Goal: Information Seeking & Learning: Learn about a topic

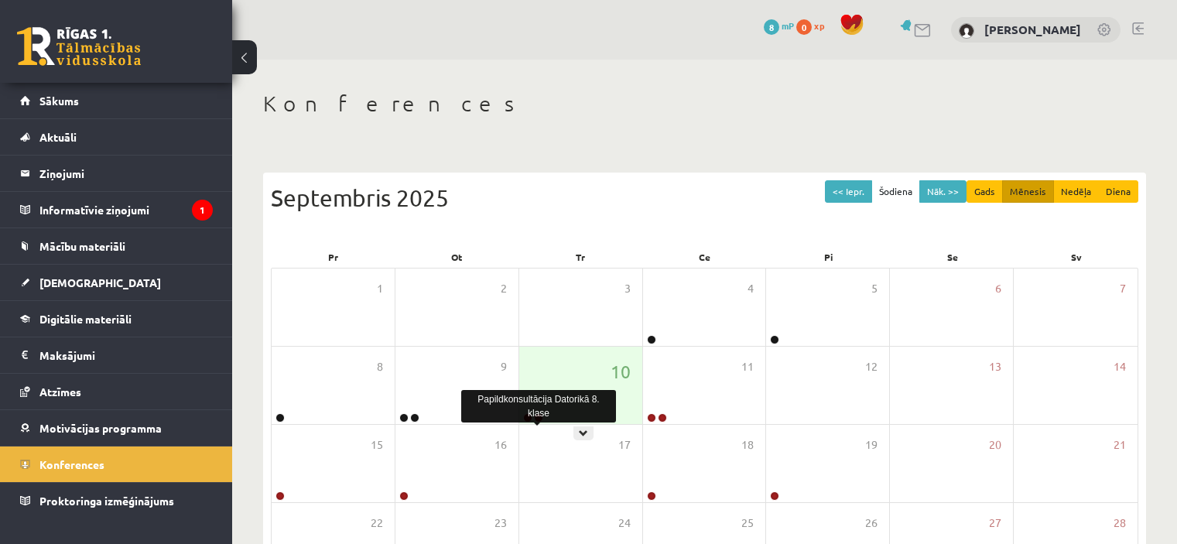
scroll to position [155, 0]
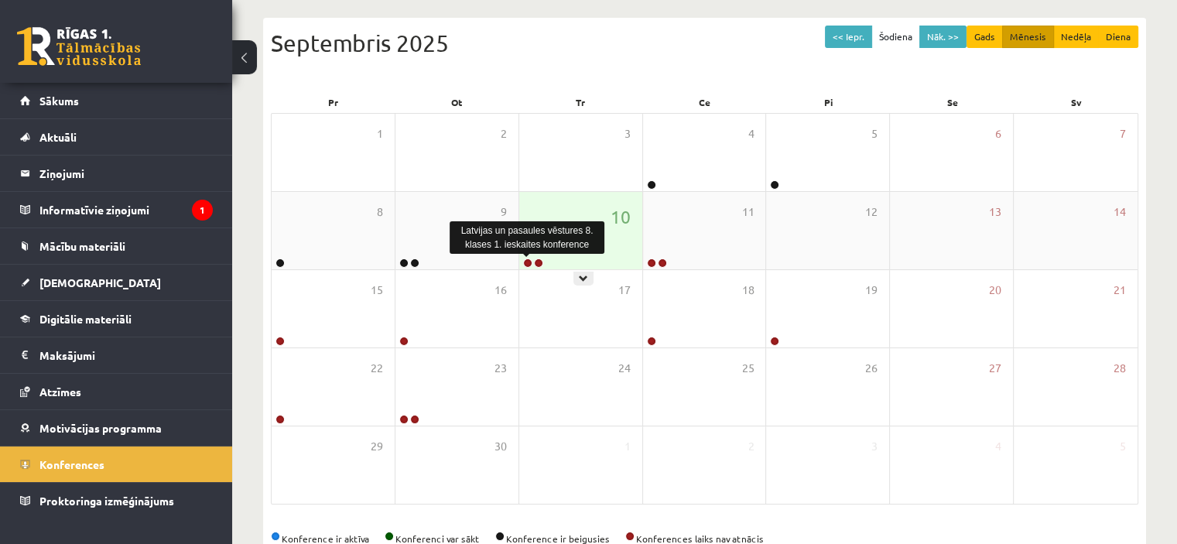
click at [525, 262] on link at bounding box center [527, 262] width 9 height 9
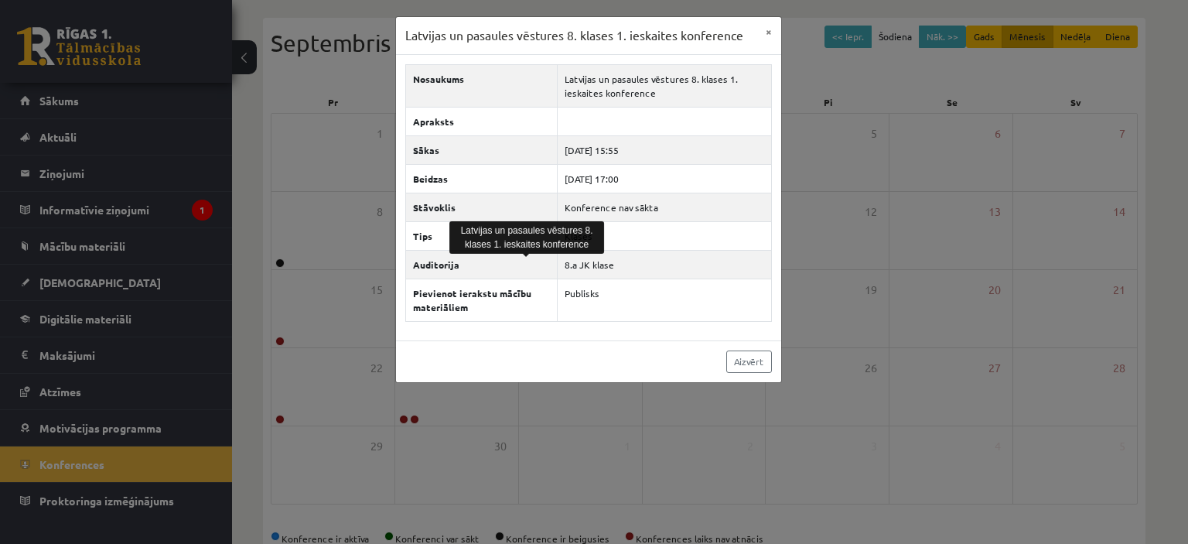
click at [347, 66] on div "Latvijas un pasaules vēstures 8. klases 1. ieskaites konference × Nosaukums Lat…" at bounding box center [594, 272] width 1188 height 544
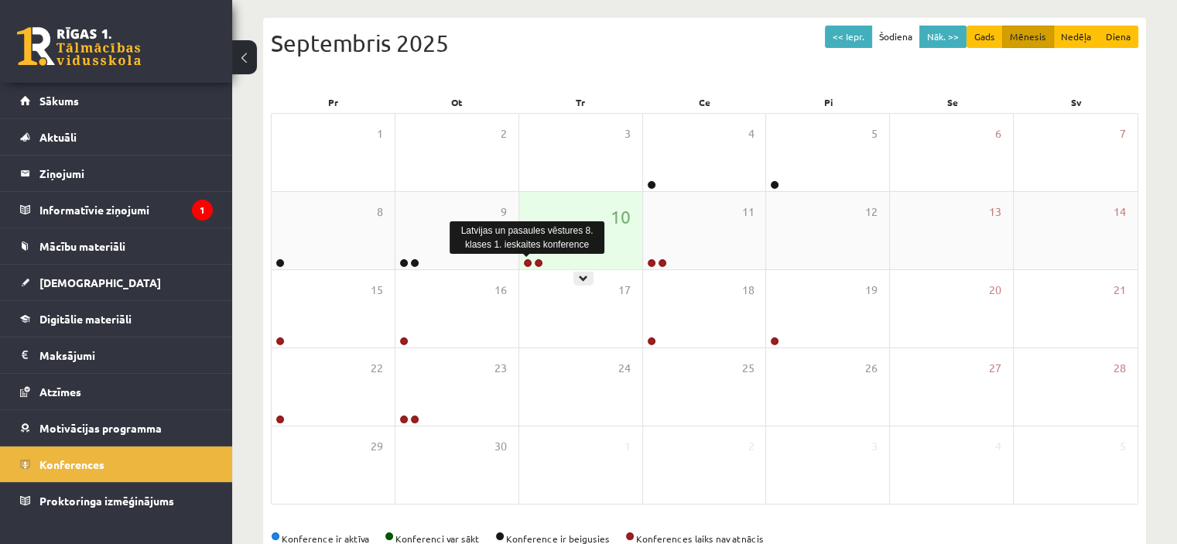
click at [526, 262] on link at bounding box center [527, 262] width 9 height 9
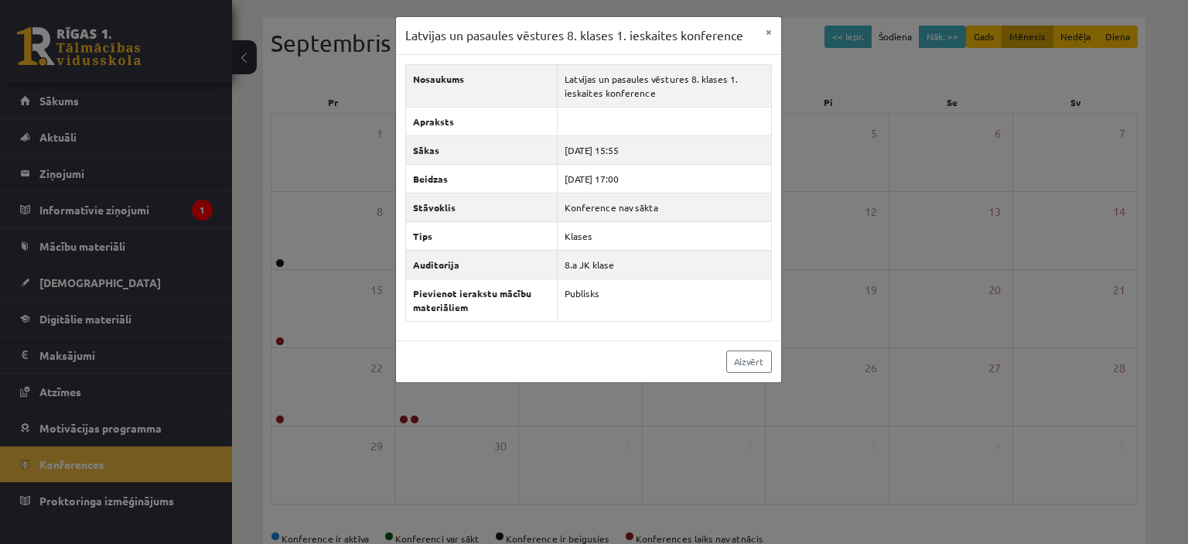
click at [327, 215] on div "Latvijas un pasaules vēstures 8. klases 1. ieskaites konference × Nosaukums Lat…" at bounding box center [594, 272] width 1188 height 544
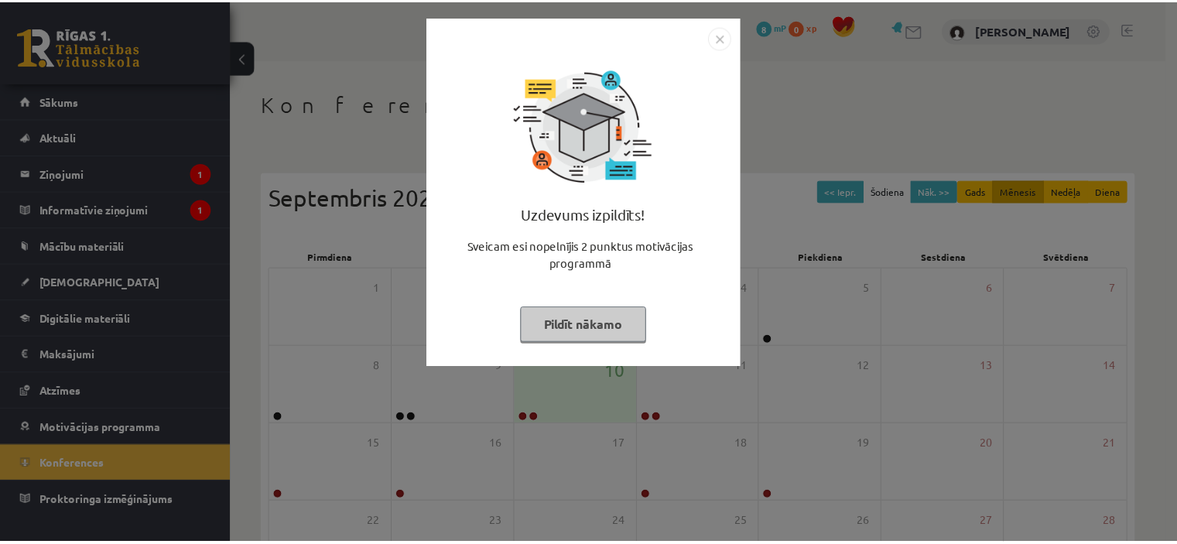
scroll to position [155, 0]
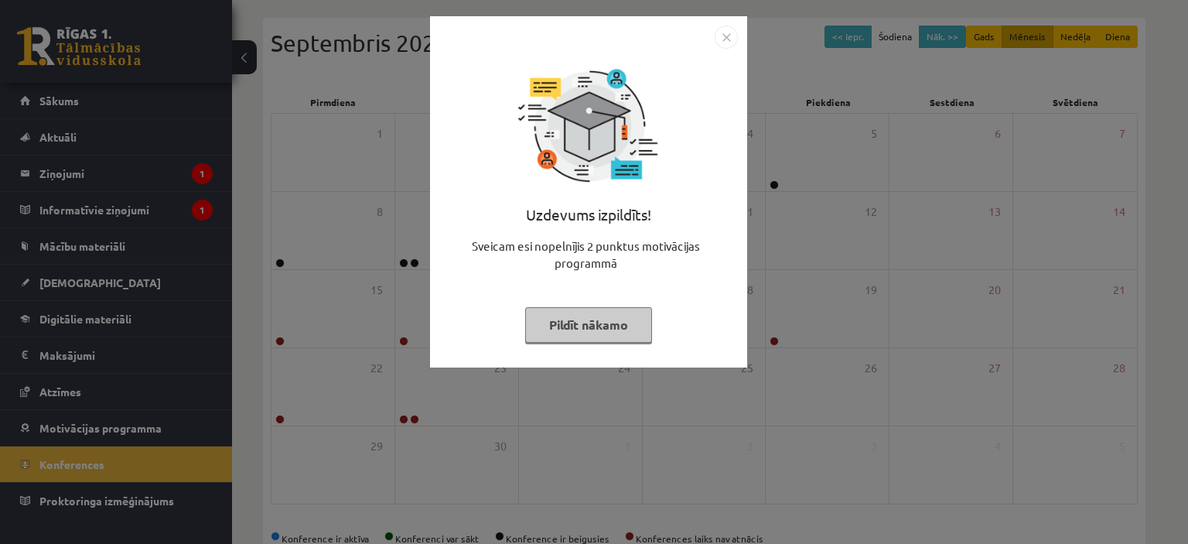
click at [298, 207] on div "Uzdevums izpildīts! Sveicam esi nopelnījis 2 punktus motivācijas programmā Pild…" at bounding box center [594, 272] width 1188 height 544
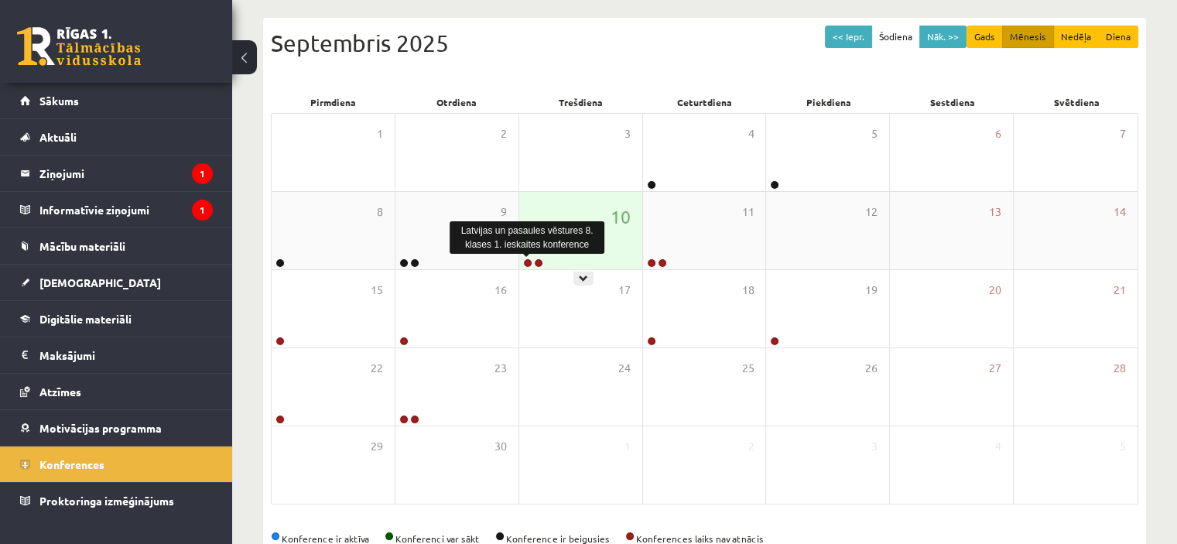
click at [527, 262] on link at bounding box center [527, 262] width 9 height 9
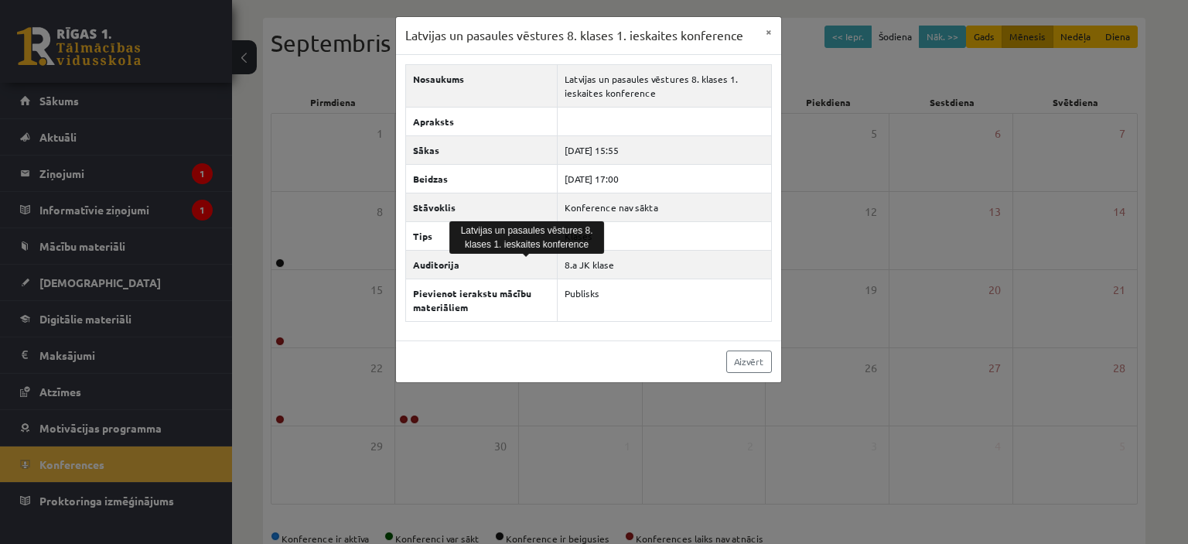
click at [380, 176] on div "Latvijas un pasaules vēstures 8. klases 1. ieskaites konference × Nosaukums Lat…" at bounding box center [594, 272] width 1188 height 544
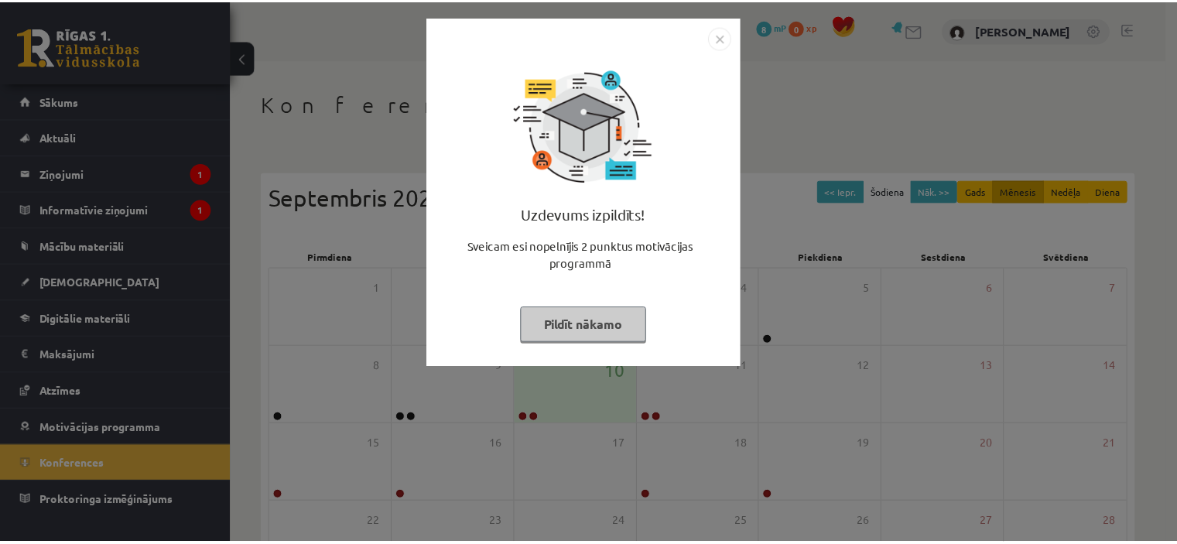
scroll to position [155, 0]
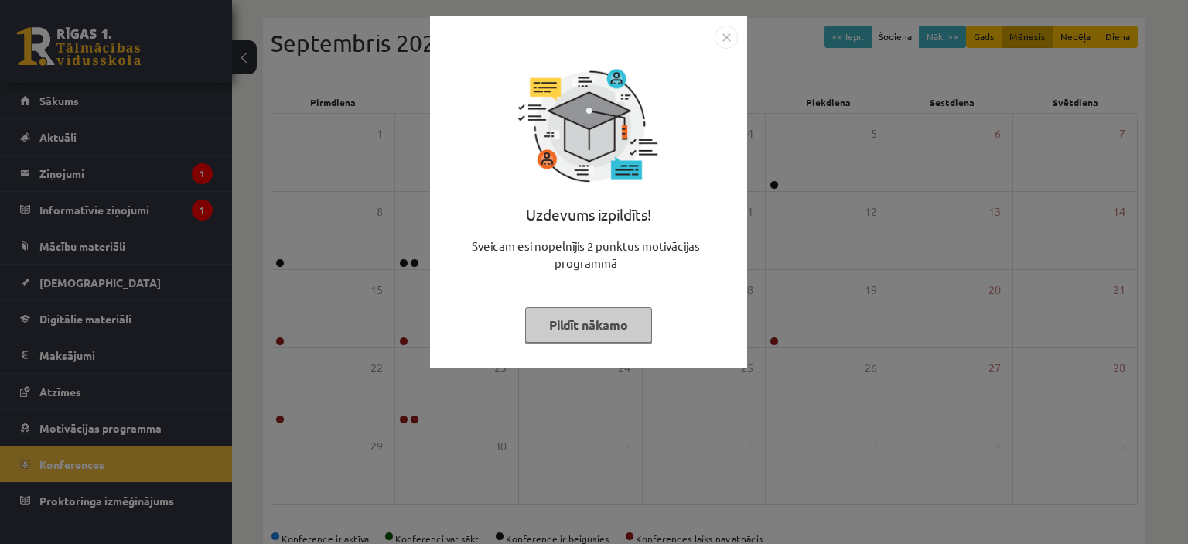
click at [289, 67] on div "Uzdevums izpildīts! Sveicam esi nopelnījis 2 punktus motivācijas programmā Pild…" at bounding box center [594, 272] width 1188 height 544
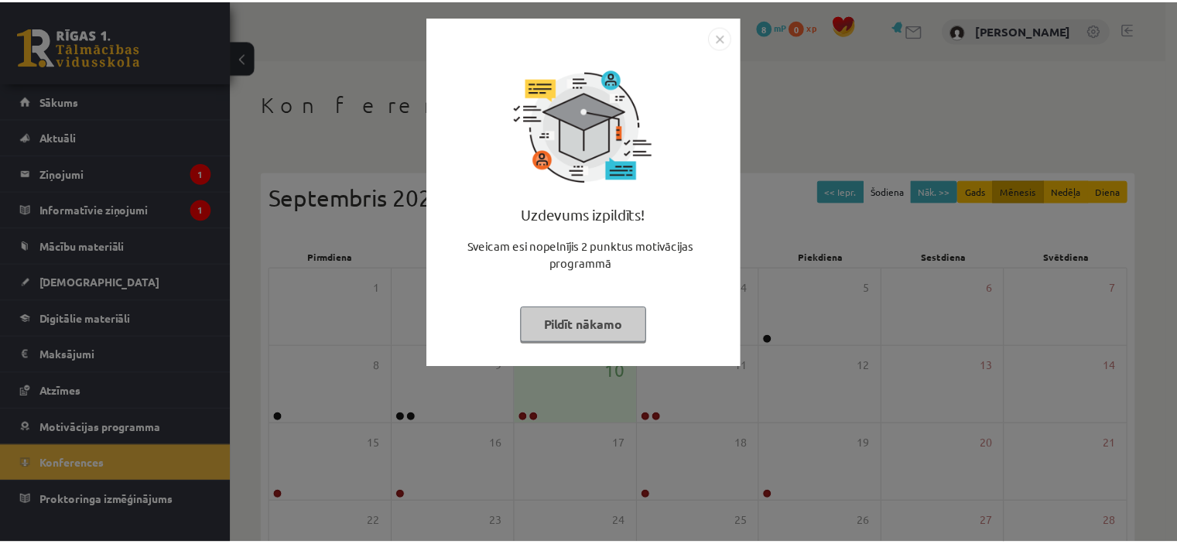
scroll to position [155, 0]
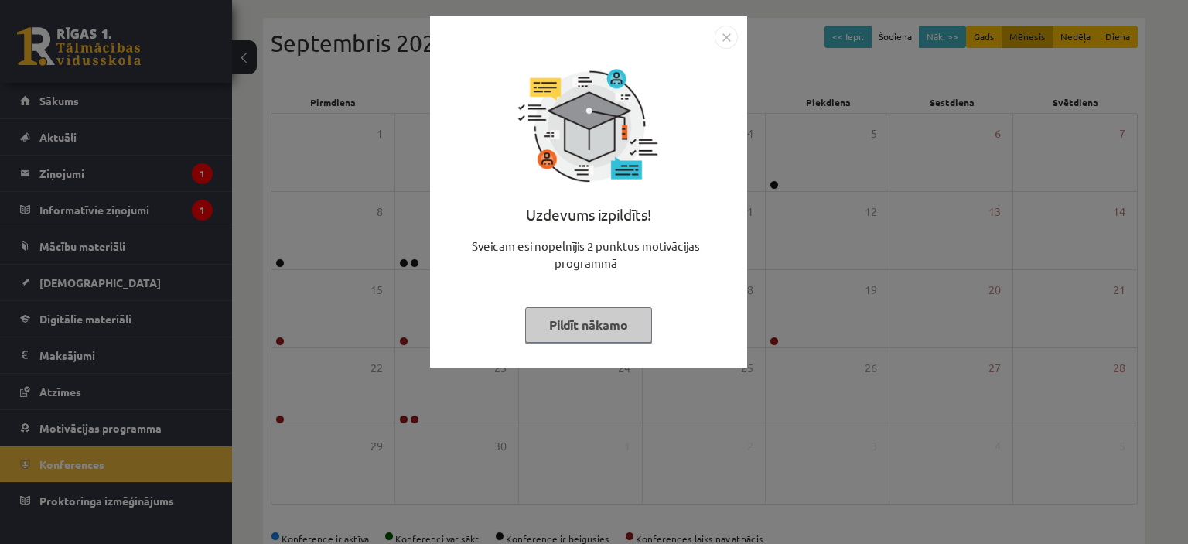
click at [293, 176] on div "Uzdevums izpildīts! Sveicam esi nopelnījis 2 punktus motivācijas programmā Pild…" at bounding box center [594, 272] width 1188 height 544
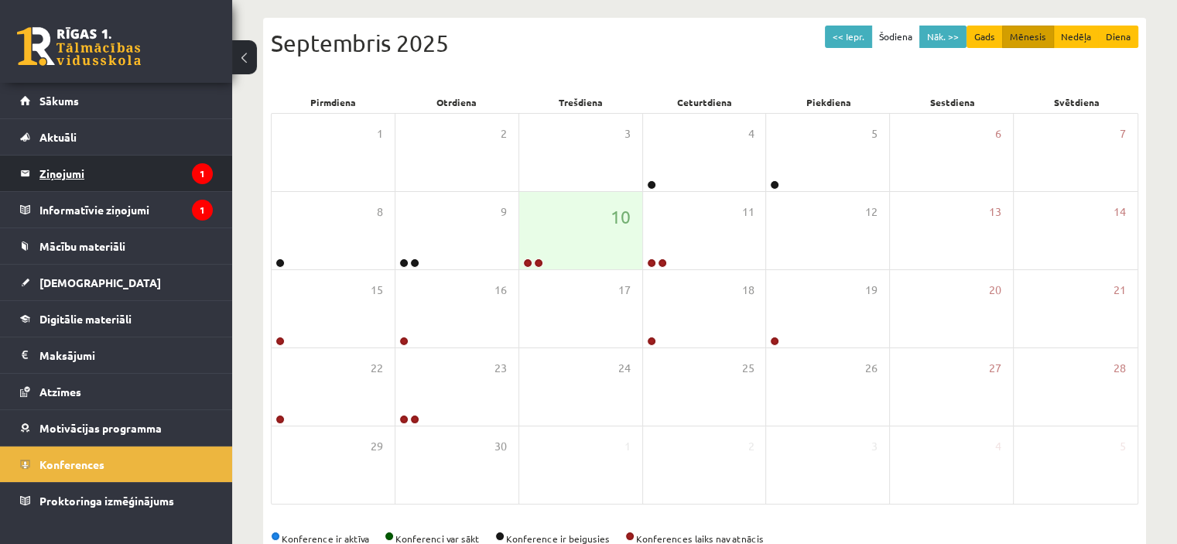
click at [98, 169] on legend "Ziņojumi 1" at bounding box center [125, 174] width 173 height 36
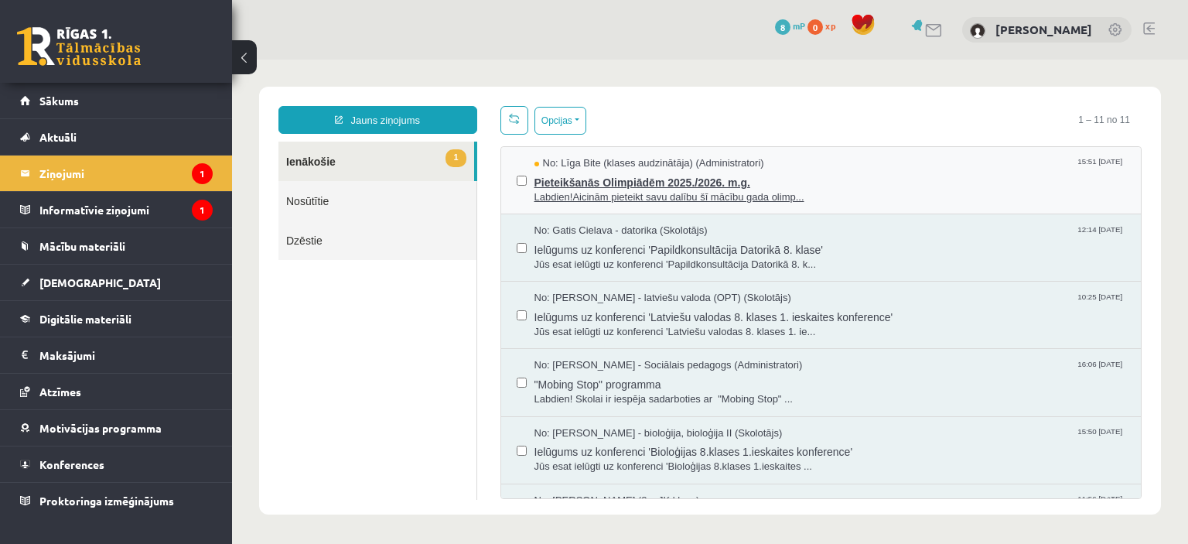
click at [669, 180] on span "Pieteikšanās Olimpiādēm 2025./2026. m.g." at bounding box center [831, 180] width 592 height 19
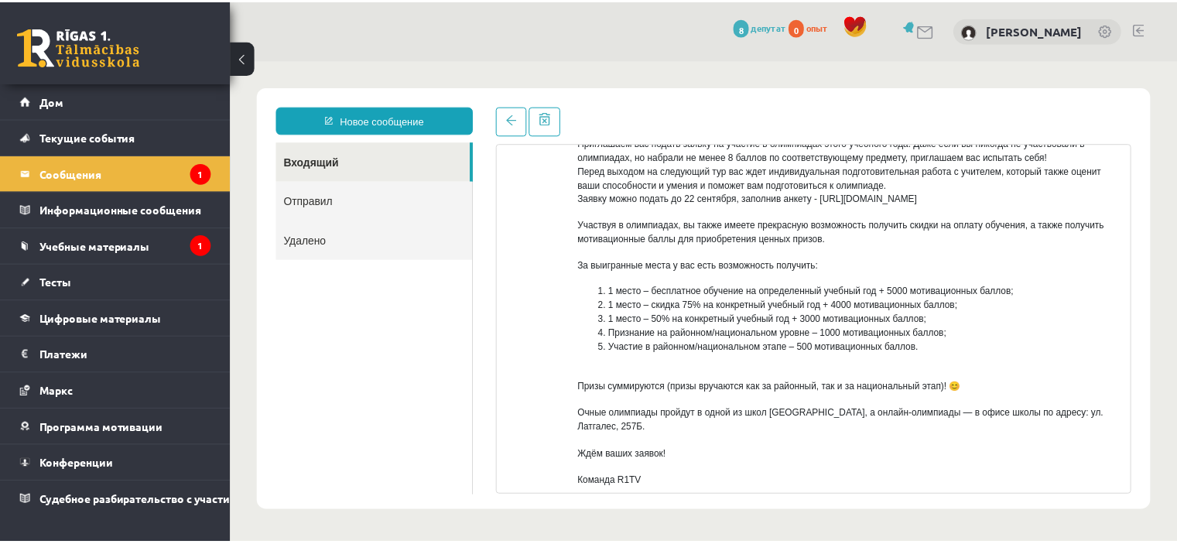
scroll to position [217, 0]
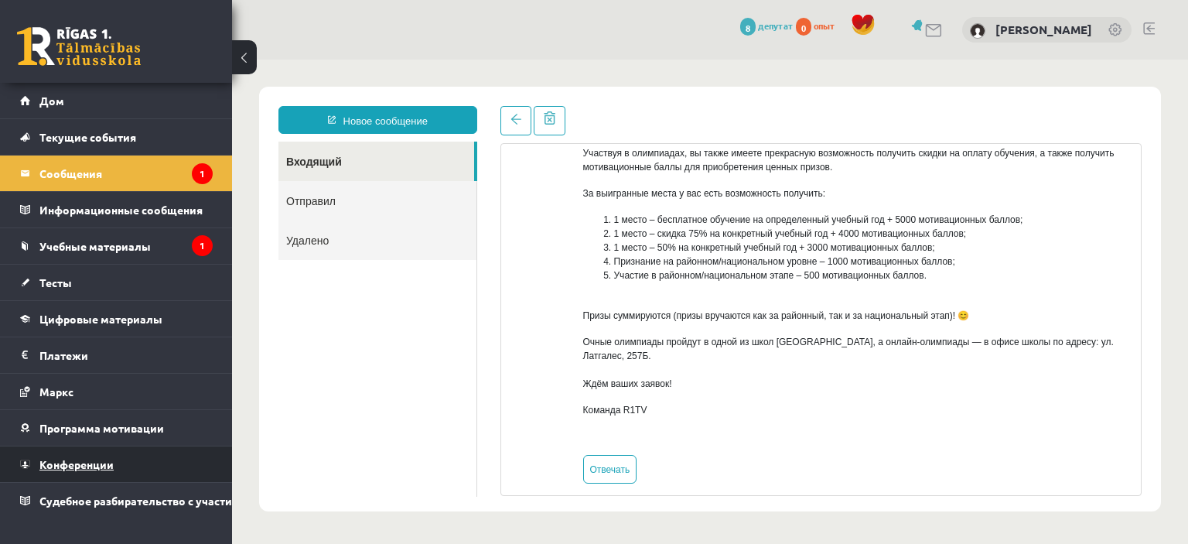
click at [119, 455] on link "Конференции" at bounding box center [116, 464] width 193 height 36
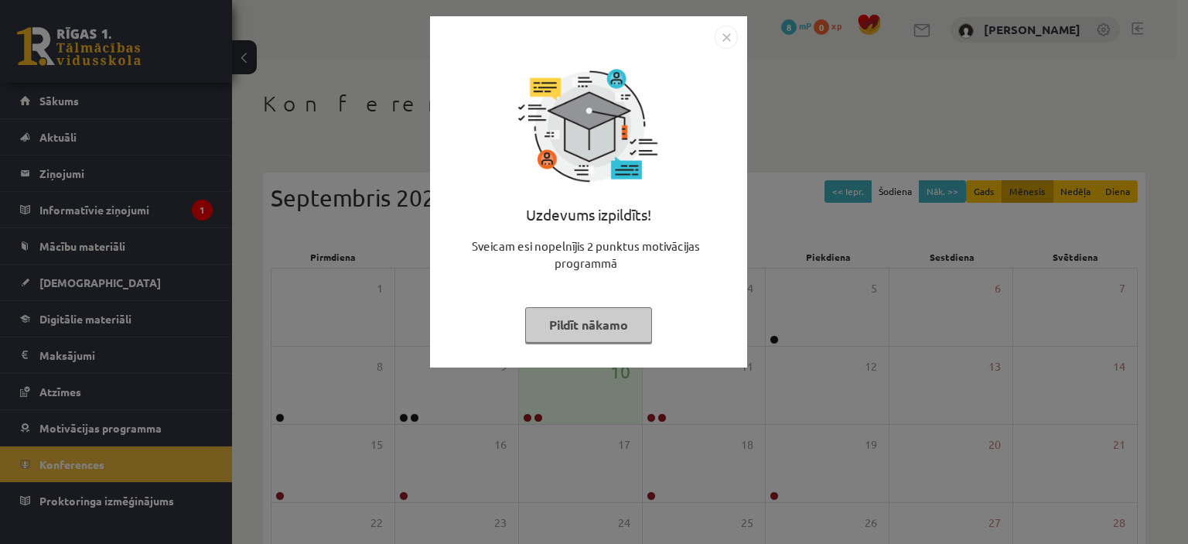
click at [190, 139] on div "Uzdevums izpildīts! Sveicam esi nopelnījis 2 punktus motivācijas programmā Pild…" at bounding box center [594, 272] width 1188 height 544
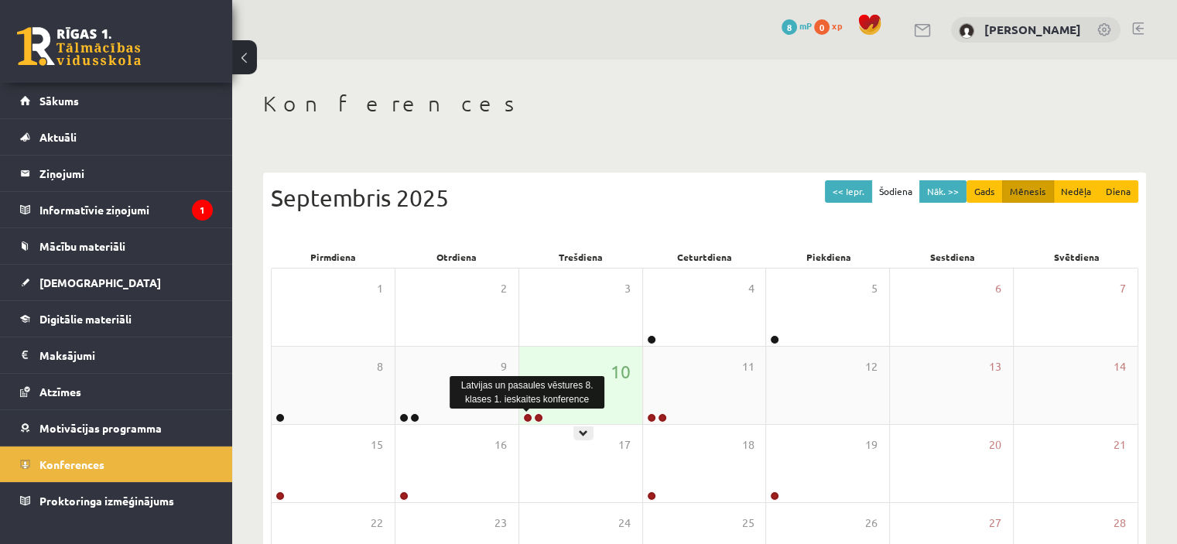
click at [527, 416] on link at bounding box center [527, 417] width 9 height 9
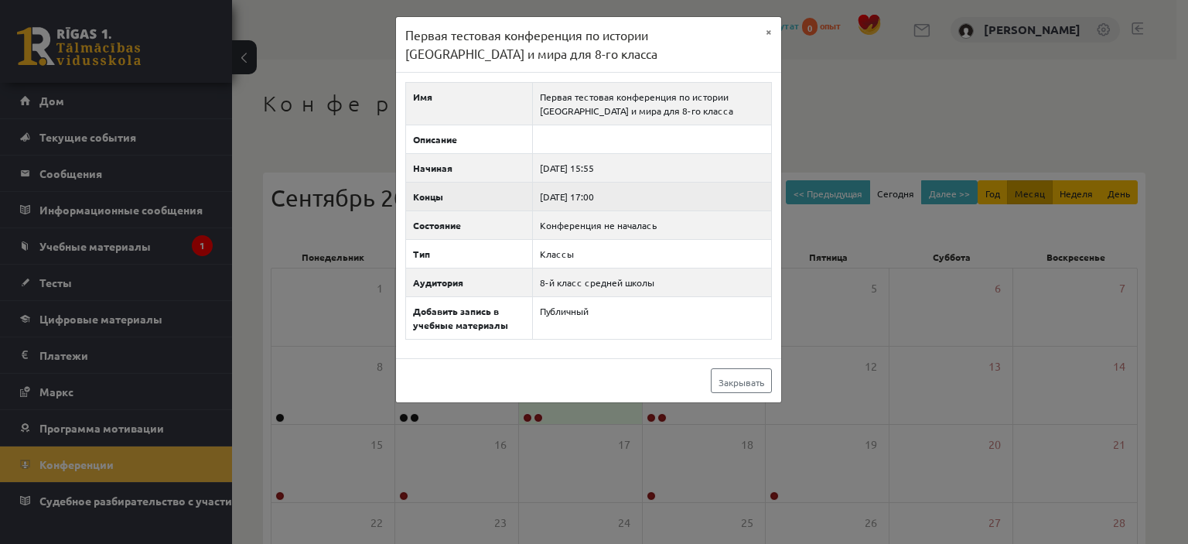
drag, startPoint x: 846, startPoint y: 95, endPoint x: 769, endPoint y: 175, distance: 111.1
click at [846, 95] on div "Первая тестовая конференция по истории Латвии и мира для 8-го класса × Имя Перв…" at bounding box center [594, 272] width 1188 height 544
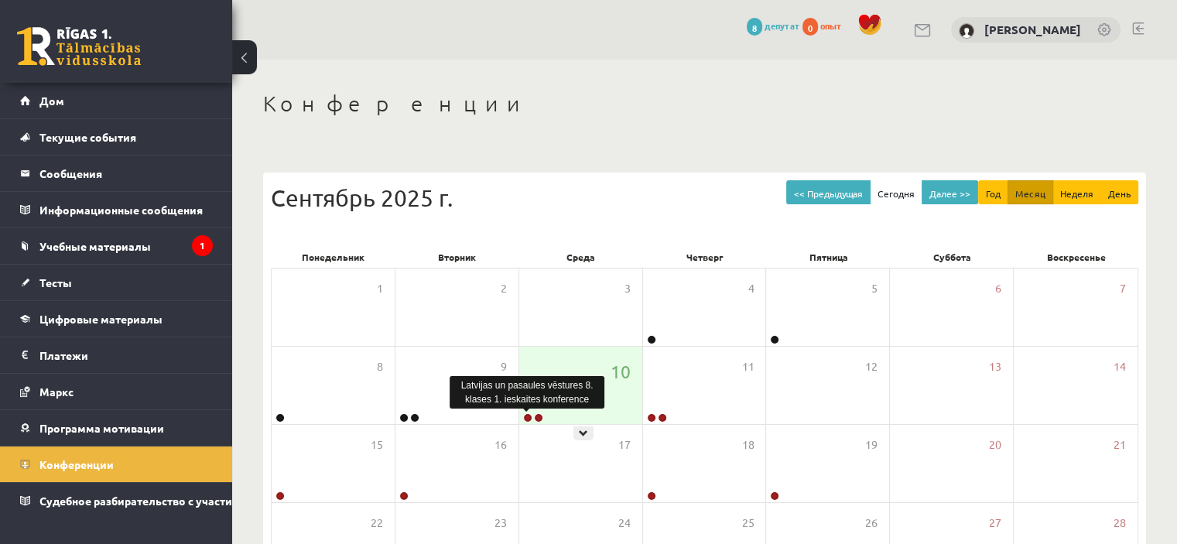
click at [526, 417] on link at bounding box center [527, 417] width 9 height 9
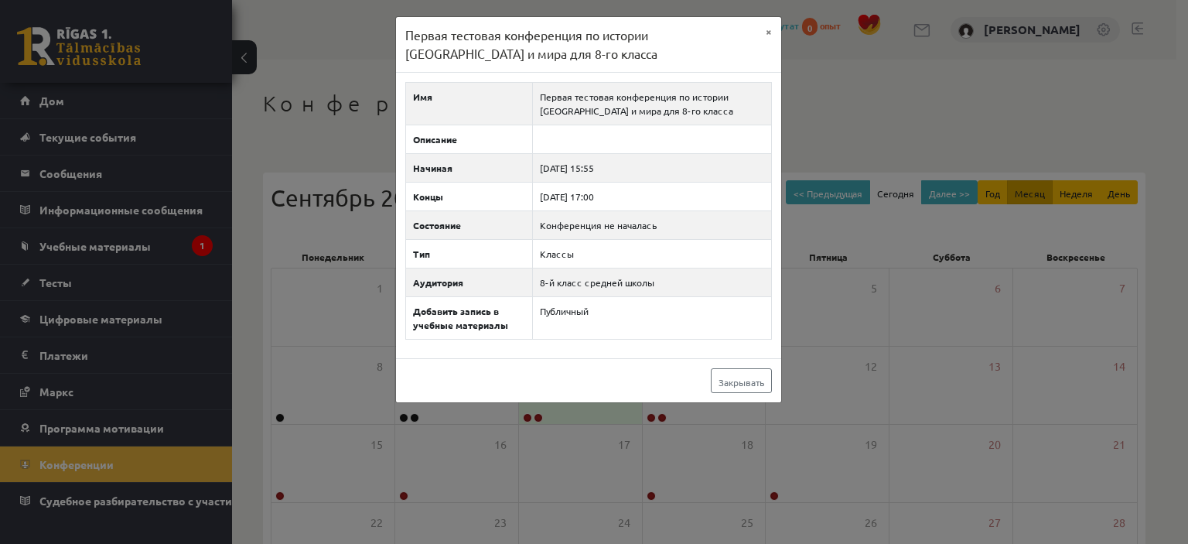
click at [878, 64] on div "Первая тестовая конференция по истории Латвии и мира для 8-го класса × Имя Перв…" at bounding box center [594, 272] width 1188 height 544
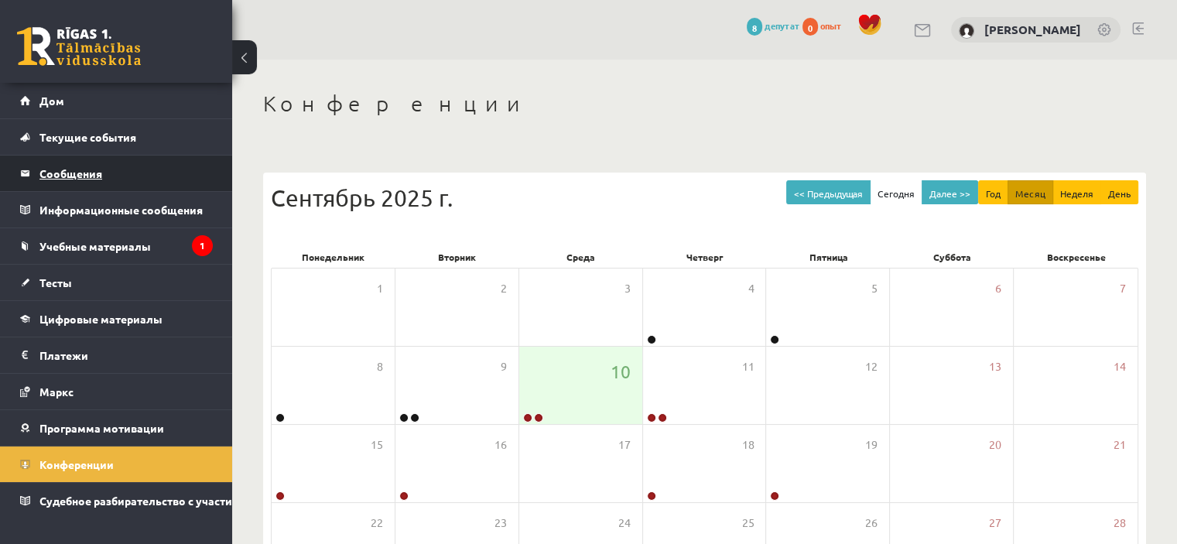
click at [105, 173] on legend "Сообщения 0" at bounding box center [125, 174] width 173 height 36
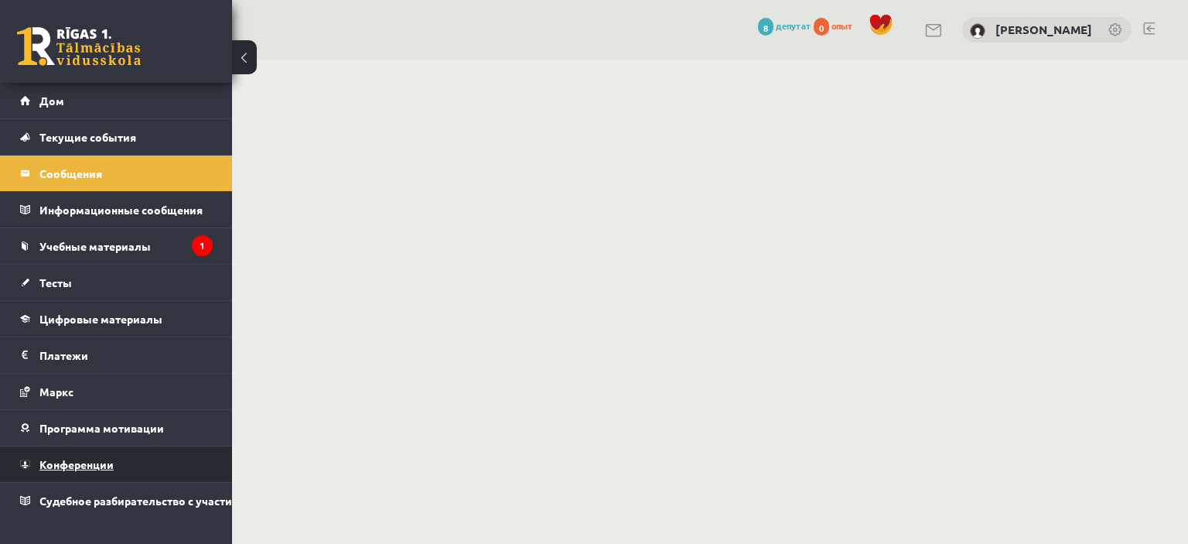
click at [125, 453] on link "Конференции" at bounding box center [116, 464] width 193 height 36
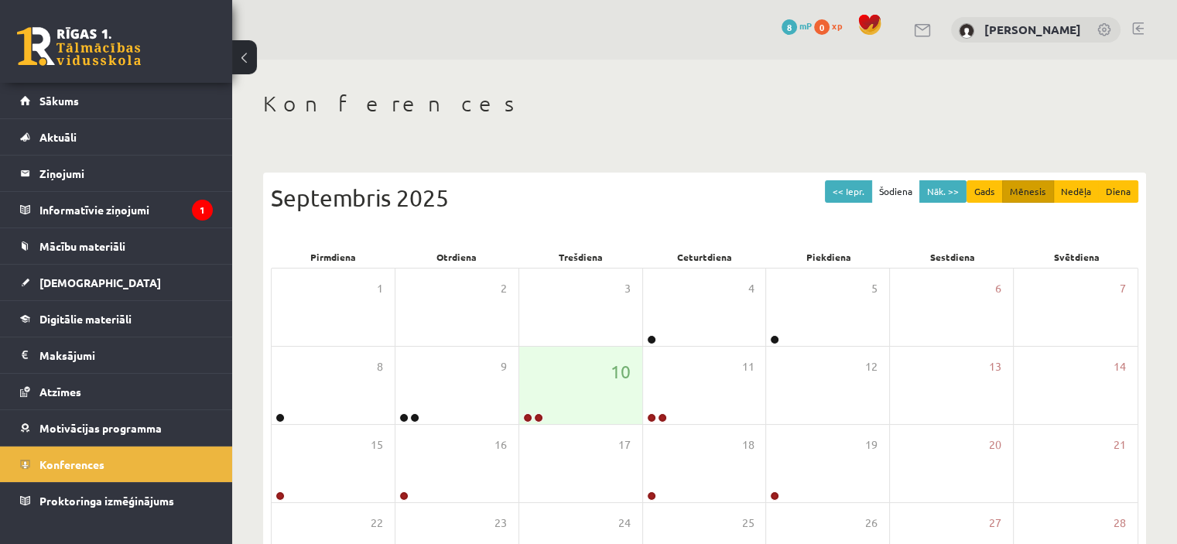
click at [500, 39] on div "0 Dāvanas 8 mP 0 xp Ruslans Ignatovs" at bounding box center [704, 30] width 945 height 60
click at [64, 241] on span "Mācību materiāli" at bounding box center [82, 246] width 86 height 14
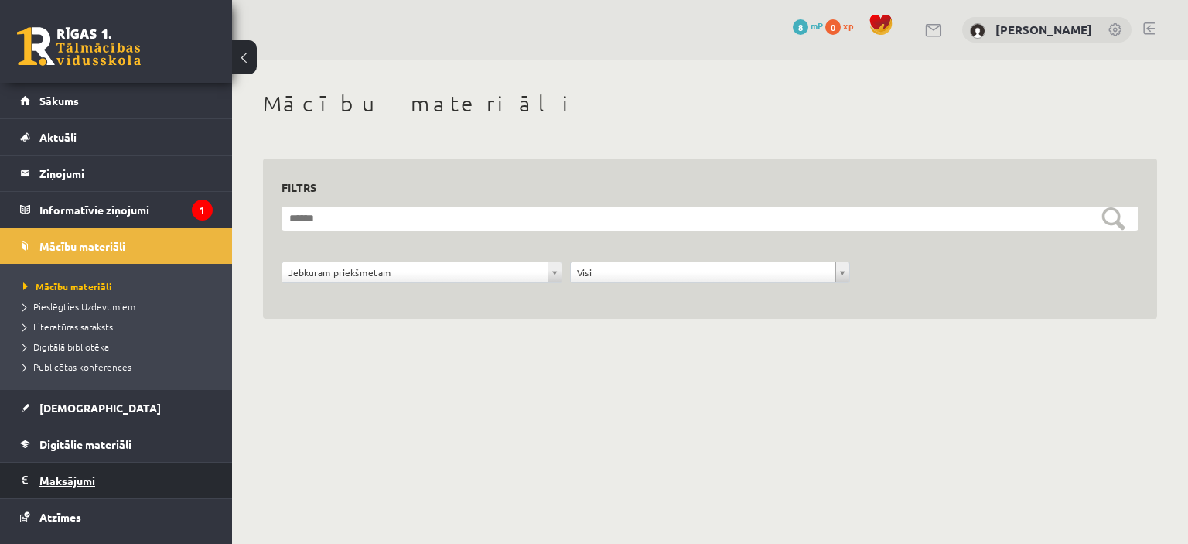
click at [66, 472] on legend "Maksājumi 0" at bounding box center [125, 481] width 173 height 36
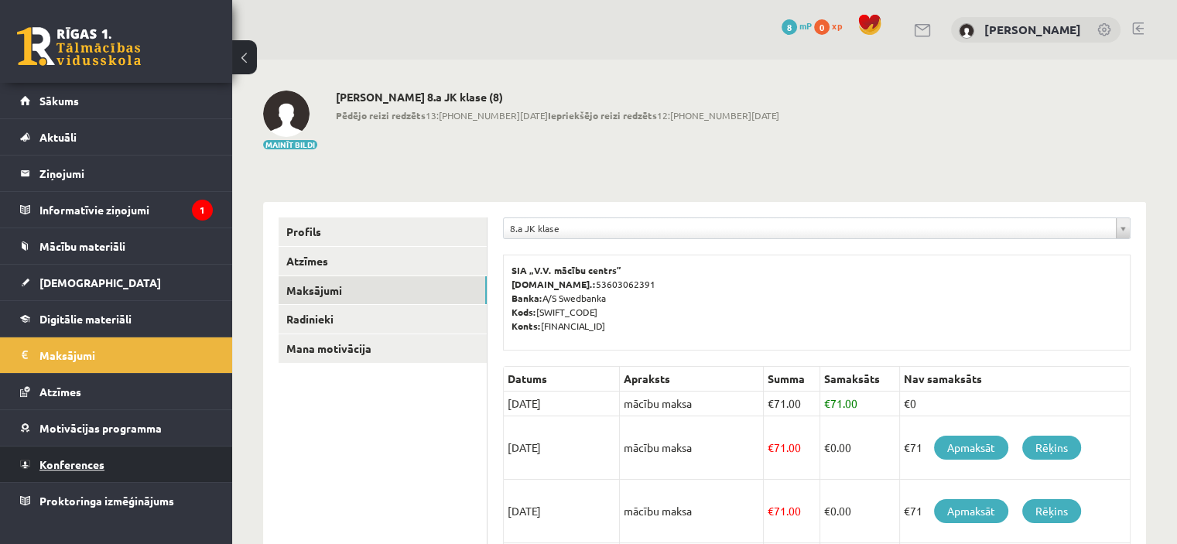
click at [81, 449] on link "Konferences" at bounding box center [116, 464] width 193 height 36
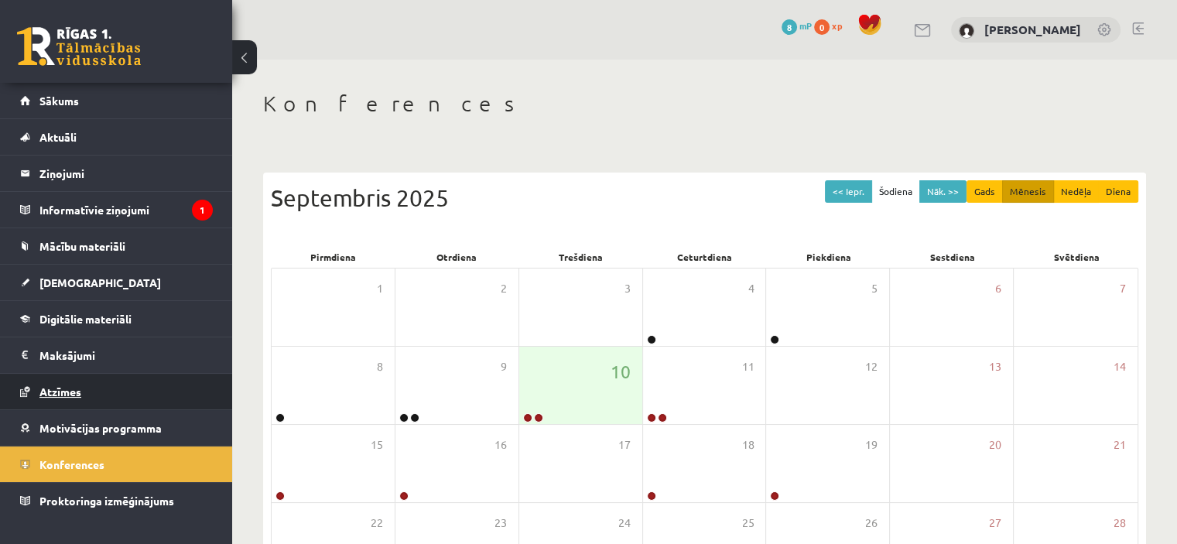
click at [56, 374] on link "Atzīmes" at bounding box center [116, 392] width 193 height 36
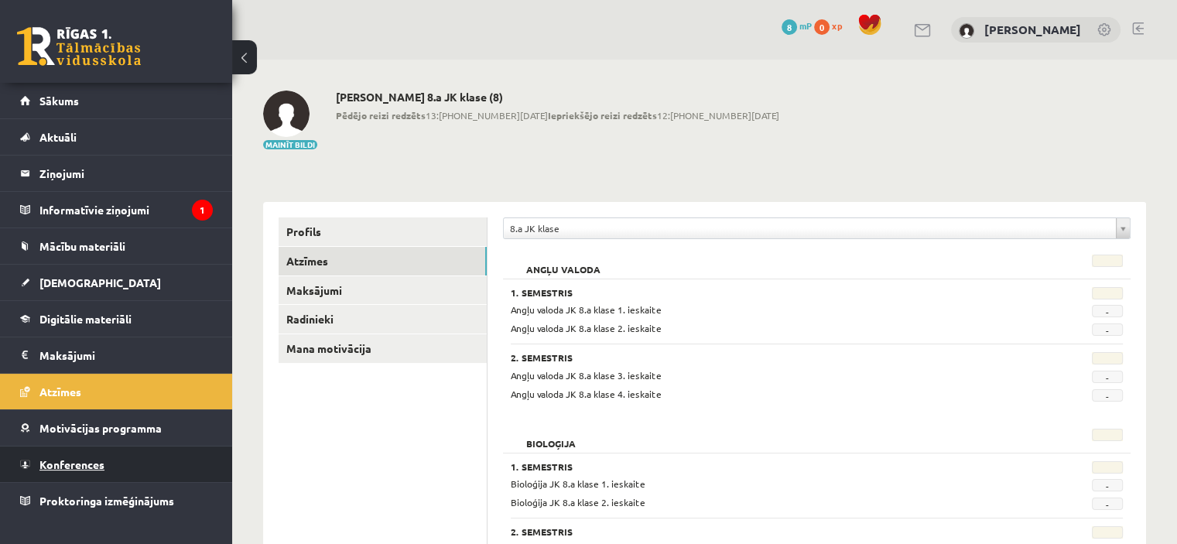
click at [75, 466] on span "Konferences" at bounding box center [71, 464] width 65 height 14
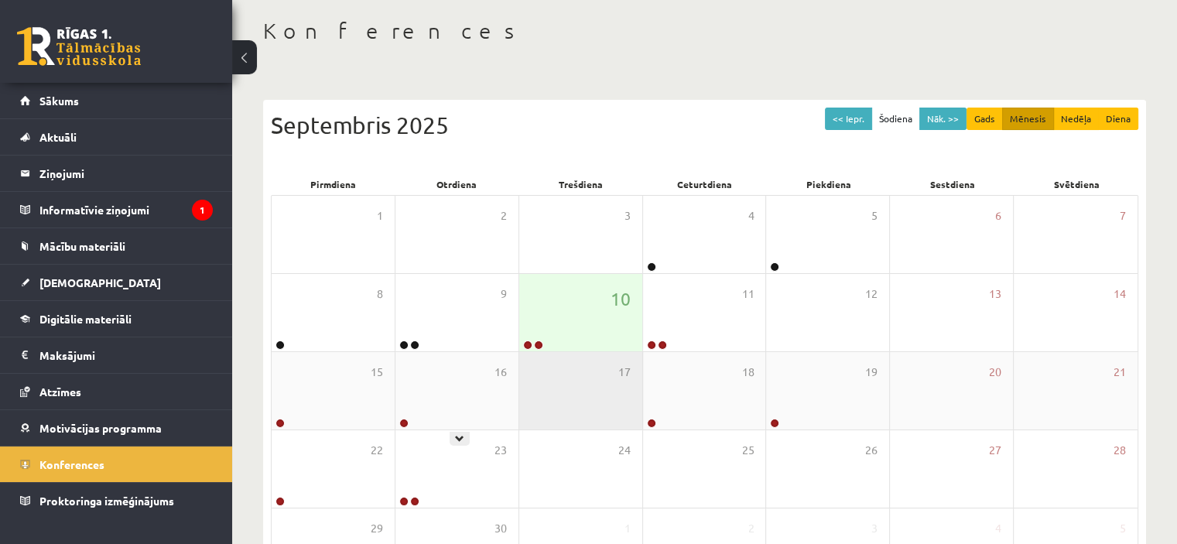
scroll to position [155, 0]
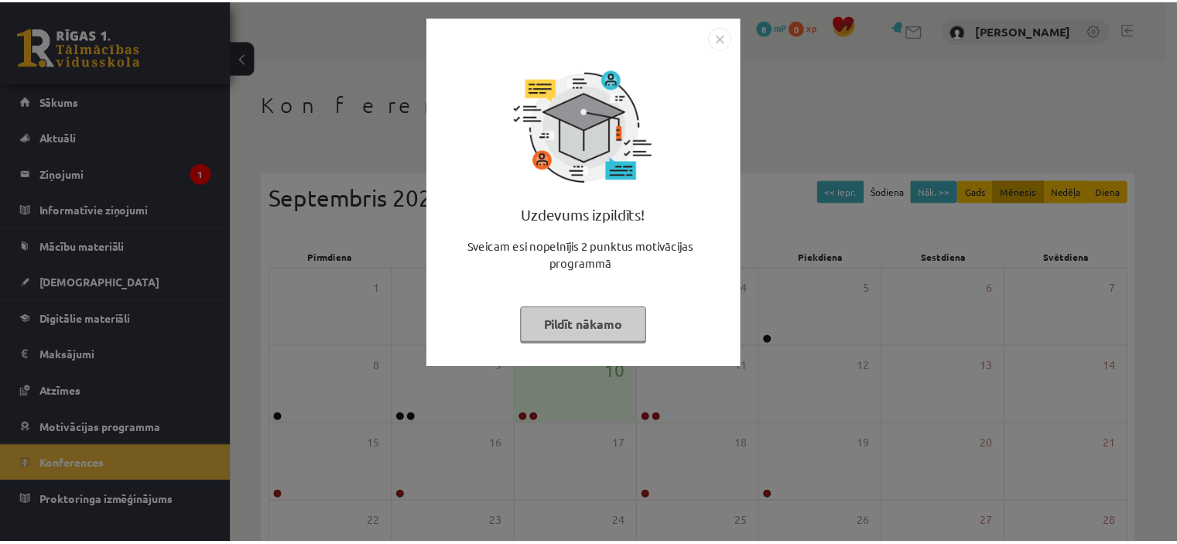
scroll to position [155, 0]
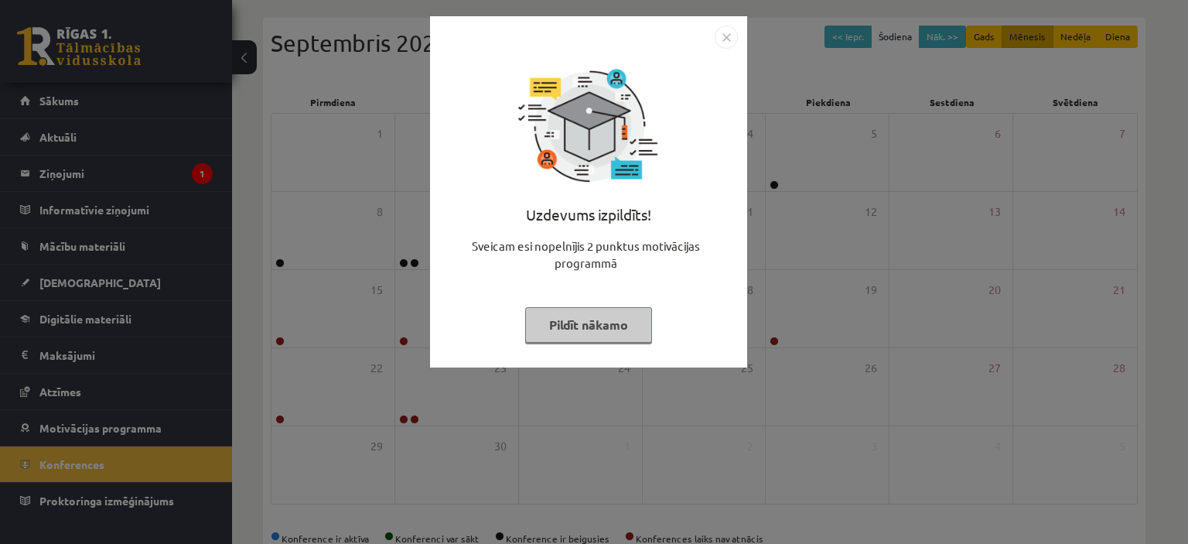
click at [402, 269] on div "Uzdevums izpildīts! Sveicam esi nopelnījis 2 punktus motivācijas programmā Pild…" at bounding box center [594, 272] width 1188 height 544
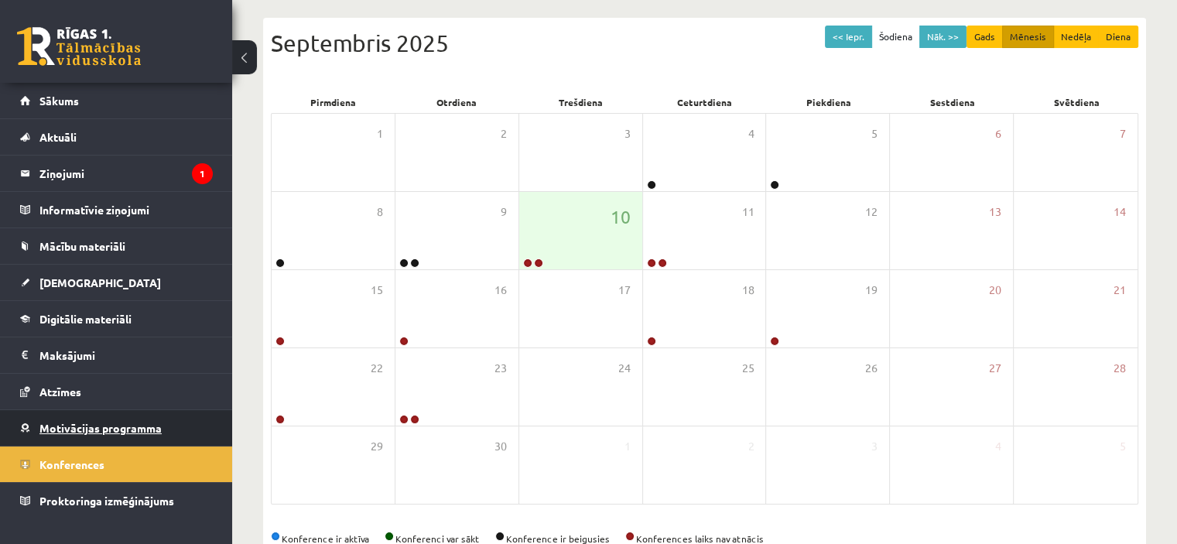
click at [115, 421] on span "Motivācijas programma" at bounding box center [100, 428] width 122 height 14
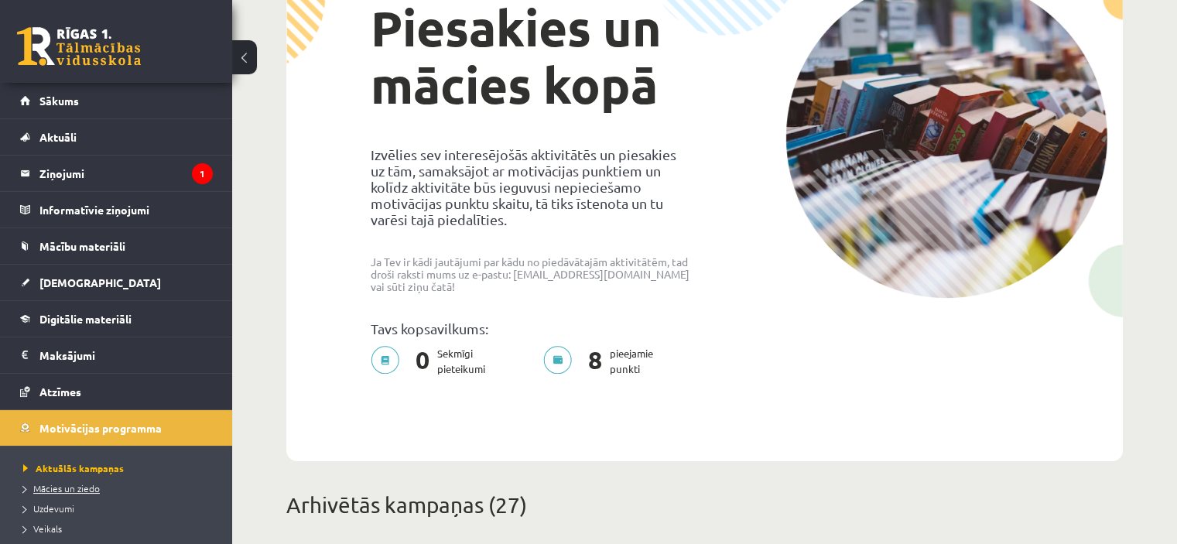
scroll to position [138, 0]
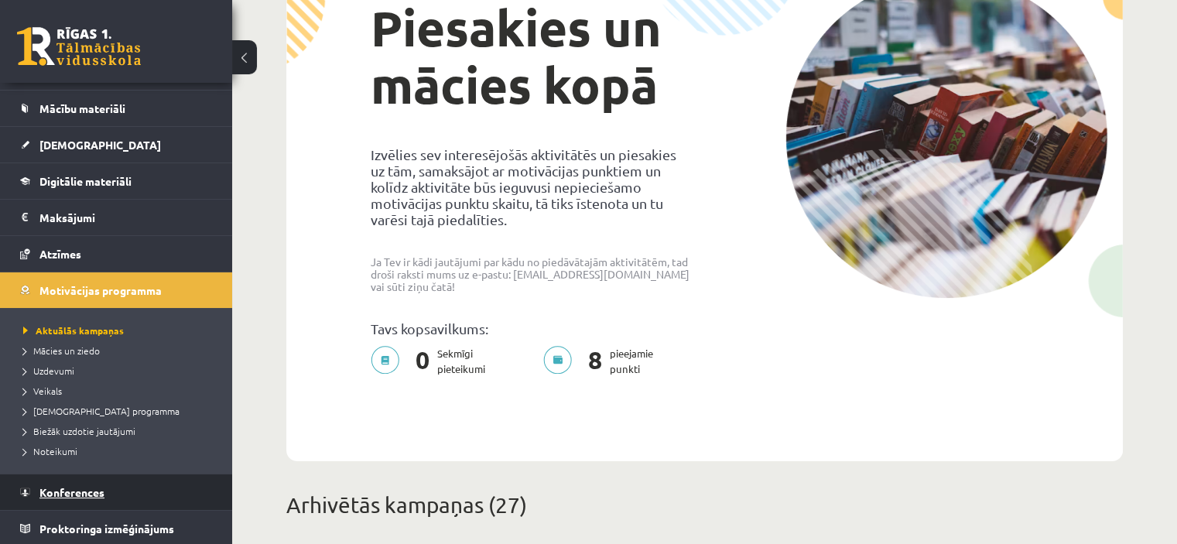
click at [101, 491] on span "Konferences" at bounding box center [71, 492] width 65 height 14
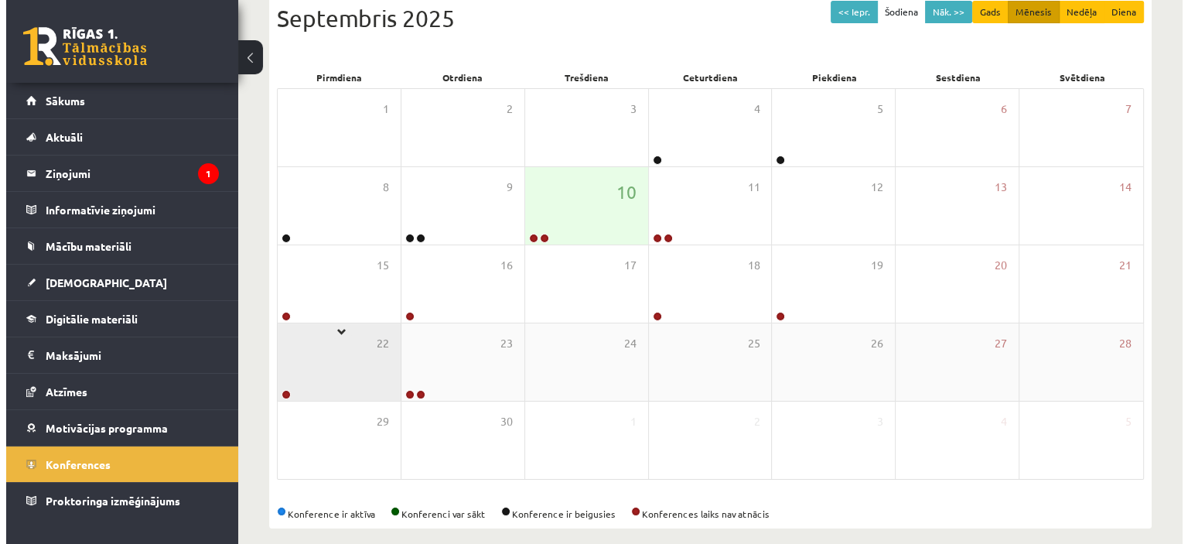
scroll to position [194, 0]
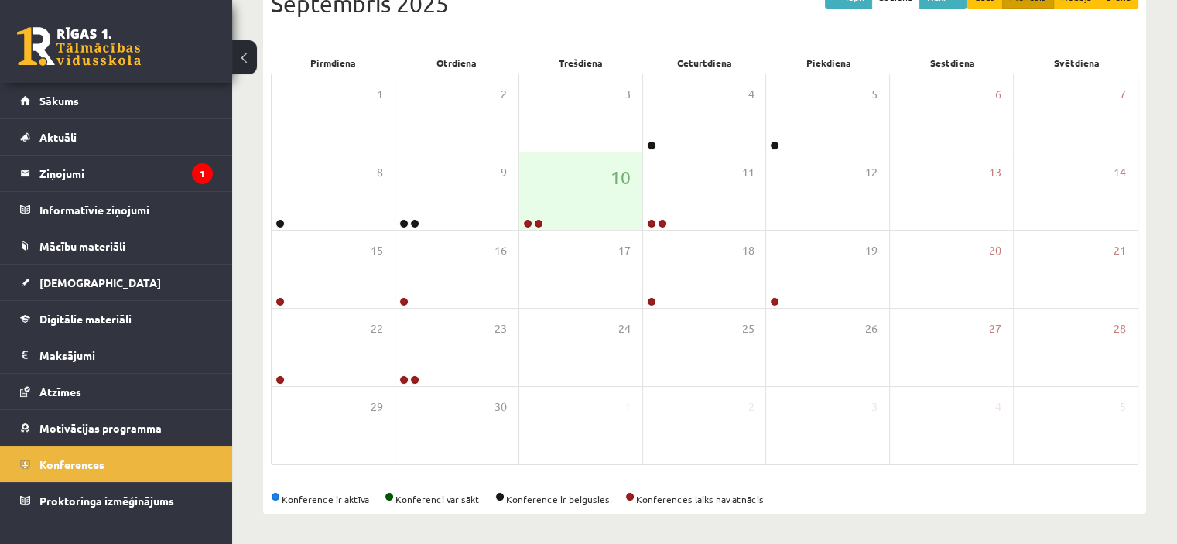
click at [272, 497] on span at bounding box center [275, 496] width 9 height 9
click at [529, 221] on link at bounding box center [527, 223] width 9 height 9
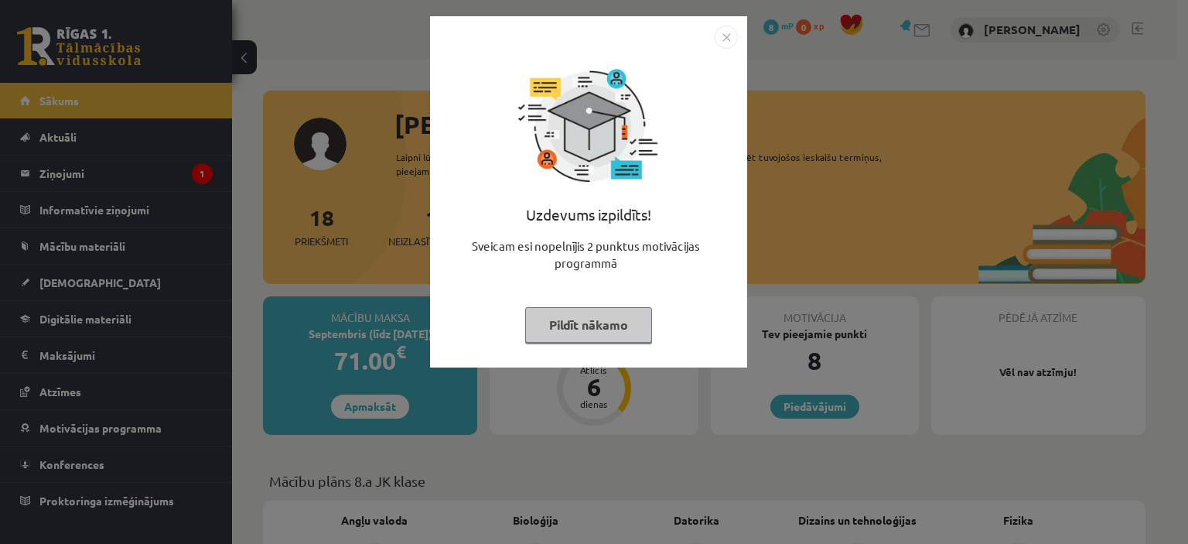
click at [149, 310] on div "Uzdevums izpildīts! Sveicam esi nopelnījis 2 punktus motivācijas programmā Pild…" at bounding box center [594, 272] width 1188 height 544
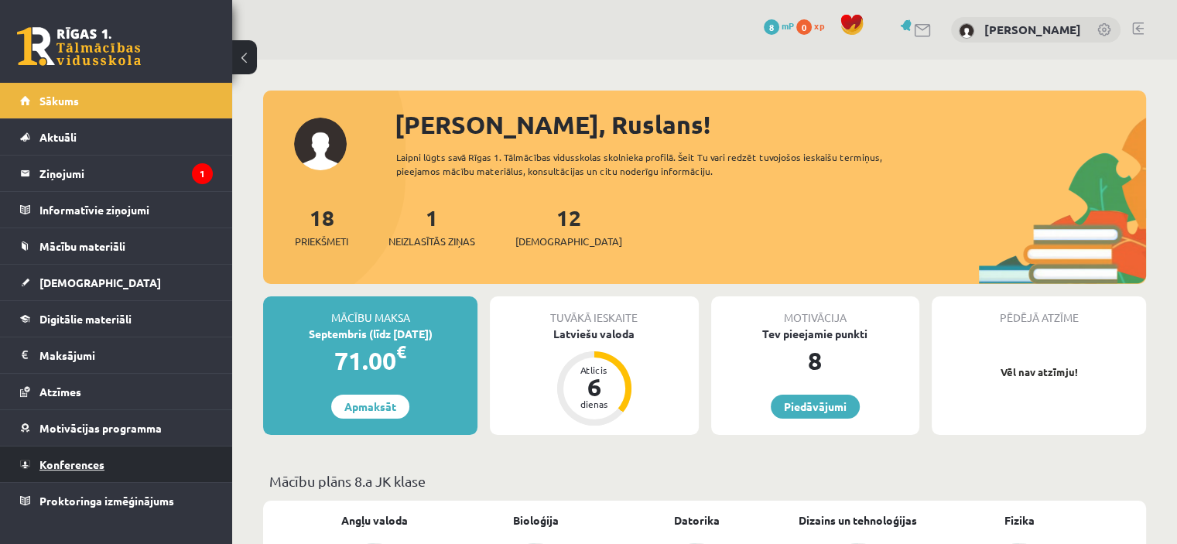
click at [105, 459] on link "Konferences" at bounding box center [116, 464] width 193 height 36
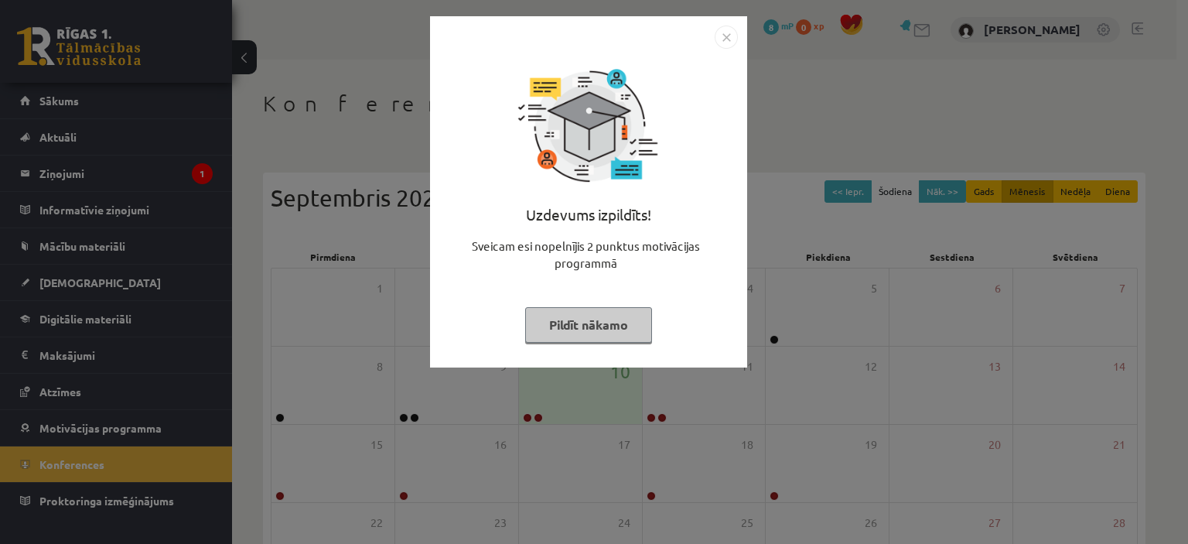
click at [568, 323] on button "Pildīt nākamo" at bounding box center [588, 325] width 127 height 36
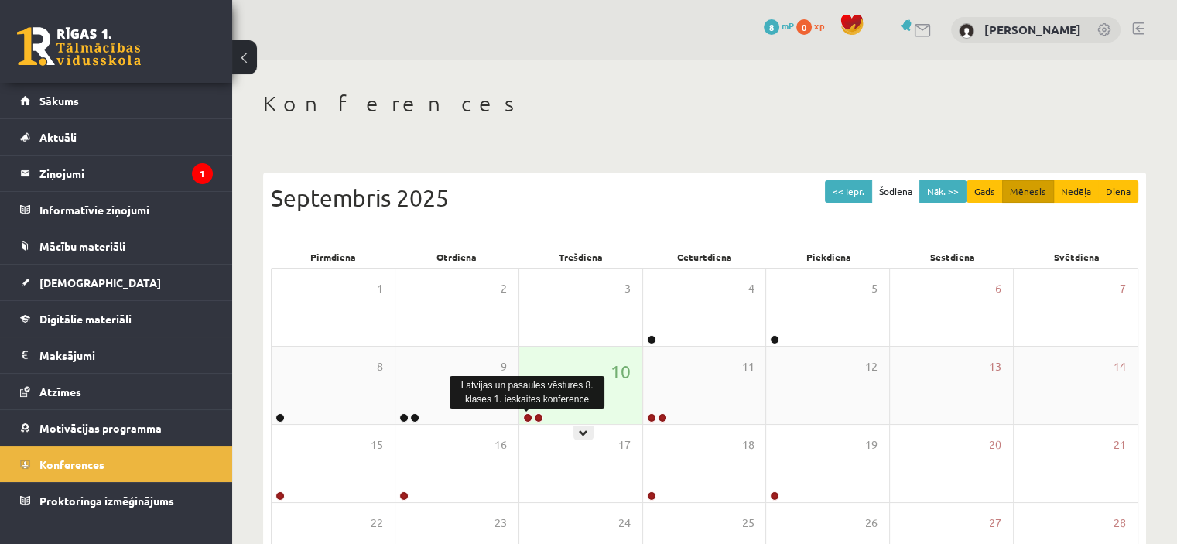
click at [523, 417] on link at bounding box center [527, 417] width 9 height 9
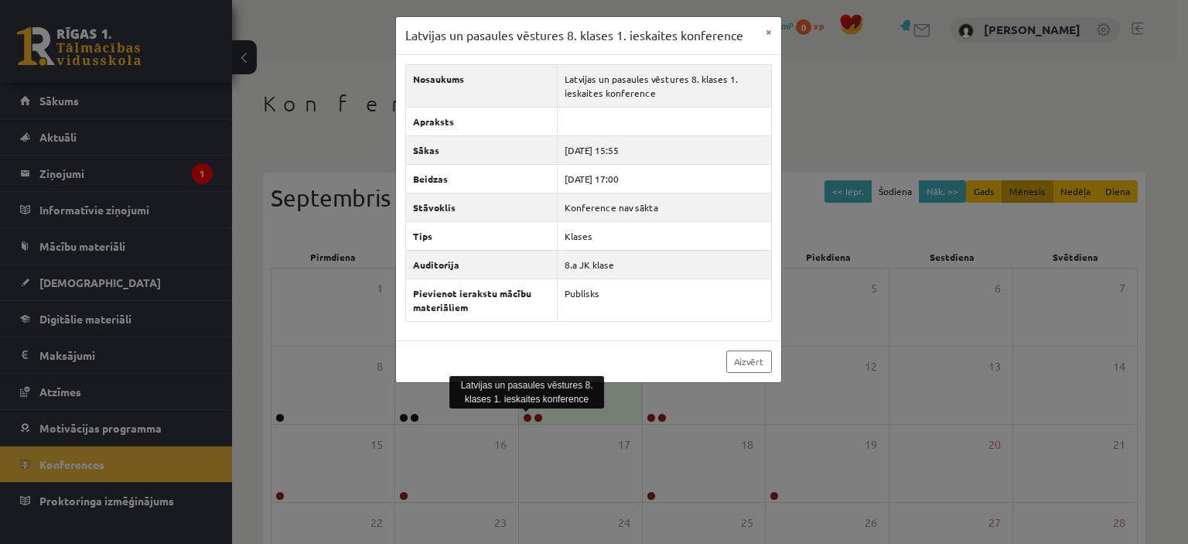
click at [286, 317] on div "Latvijas un pasaules vēstures 8. klases 1. ieskaites konference × Nosaukums Lat…" at bounding box center [594, 272] width 1188 height 544
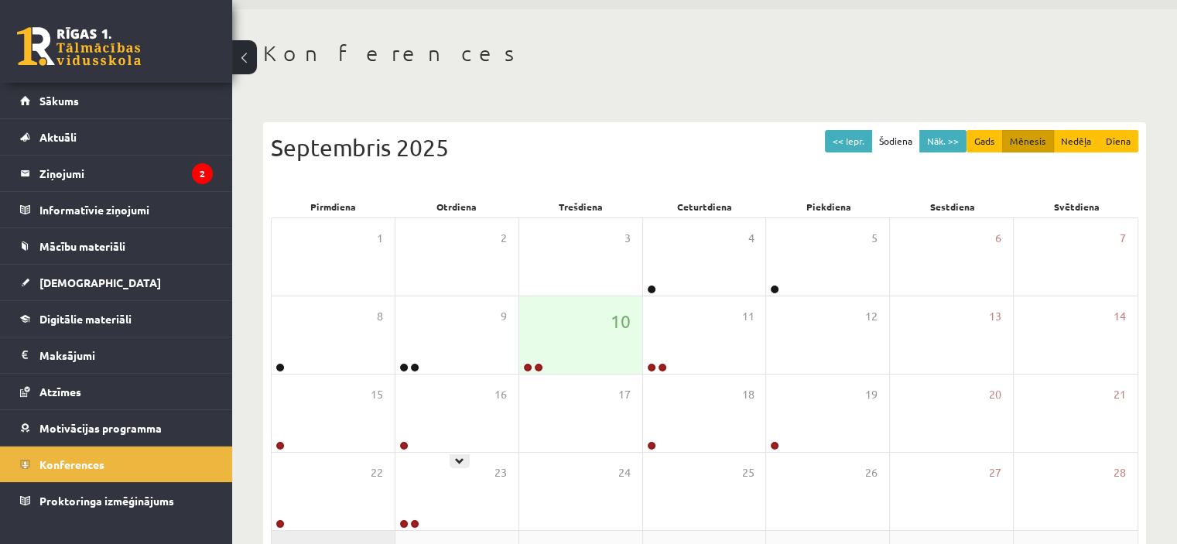
scroll to position [77, 0]
